Goal: Obtain resource: Download file/media

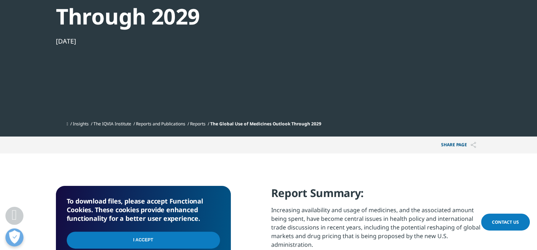
scroll to position [245, 0]
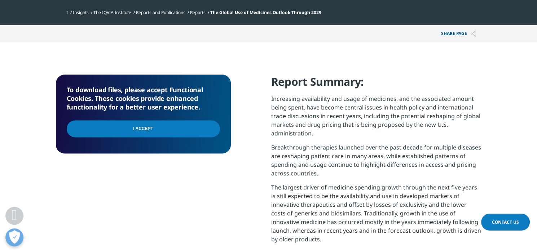
click at [146, 128] on input "I Accept" at bounding box center [143, 128] width 153 height 17
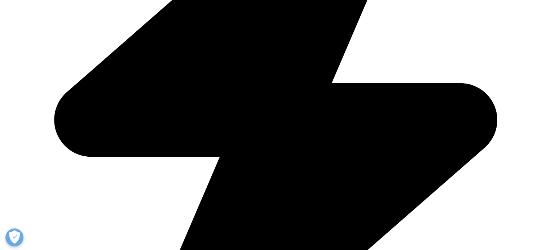
scroll to position [359, 0]
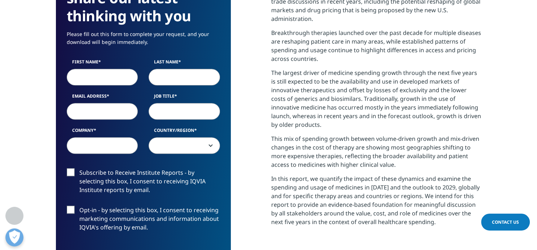
click at [87, 80] on input "First Name" at bounding box center [102, 77] width 71 height 17
type input "[PERSON_NAME]"
type input "Grabareva"
type input "[PERSON_NAME][EMAIL_ADDRESS][DOMAIN_NAME]"
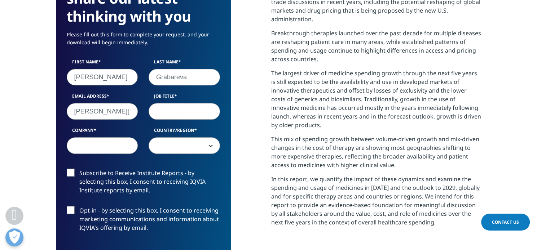
type input "Gilead Sciences"
select select "Switzerland"
click at [172, 115] on input "Job Title" at bounding box center [184, 111] width 71 height 17
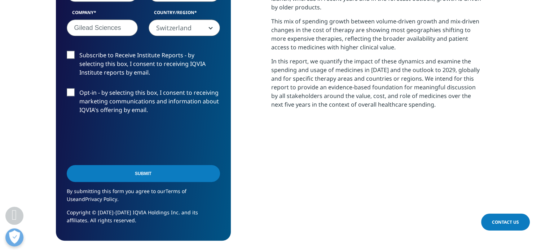
scroll to position [481, 0]
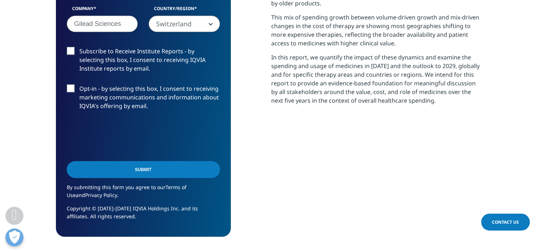
type input "Access strategy"
click at [127, 172] on input "Submit" at bounding box center [143, 169] width 153 height 17
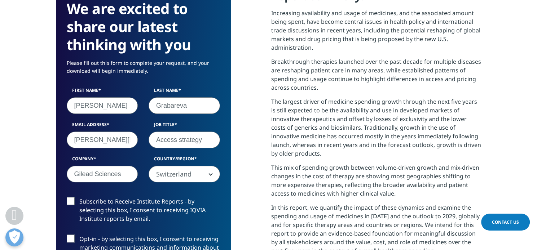
scroll to position [4, 4]
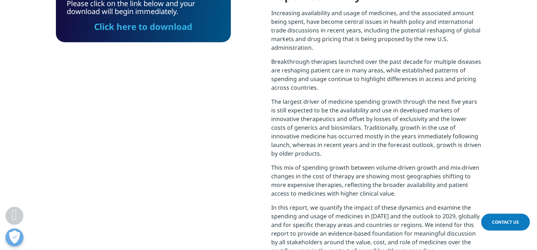
click at [166, 29] on link "Click here to download" at bounding box center [143, 27] width 98 height 12
